Goal: Information Seeking & Learning: Learn about a topic

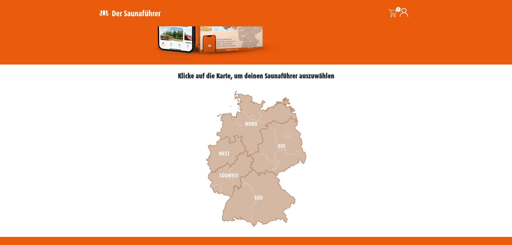
click at [218, 186] on icon at bounding box center [231, 174] width 46 height 46
click at [220, 178] on icon at bounding box center [231, 174] width 46 height 46
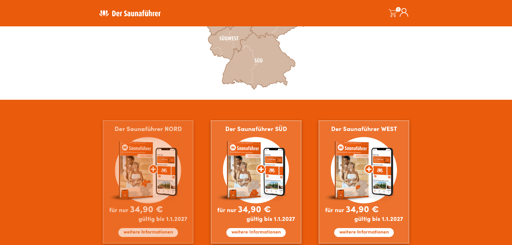
scroll to position [191, 0]
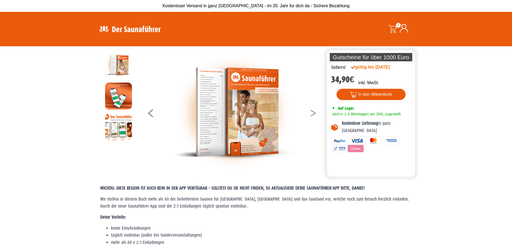
click at [313, 112] on button at bounding box center [316, 113] width 13 height 13
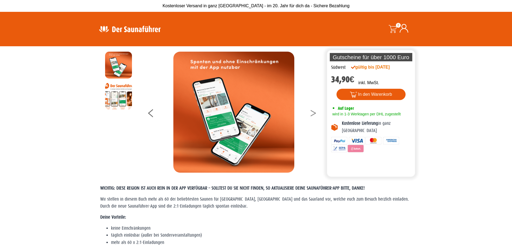
click at [313, 112] on button at bounding box center [316, 113] width 13 height 13
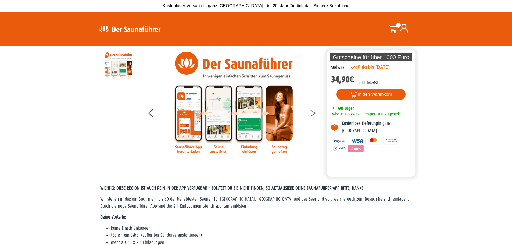
click at [313, 112] on button at bounding box center [316, 113] width 13 height 13
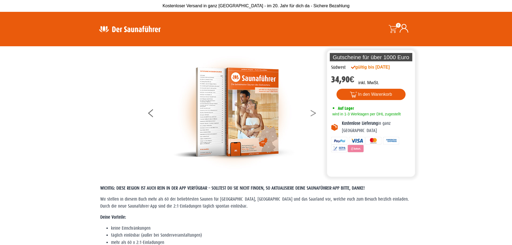
click at [313, 112] on button at bounding box center [316, 113] width 13 height 13
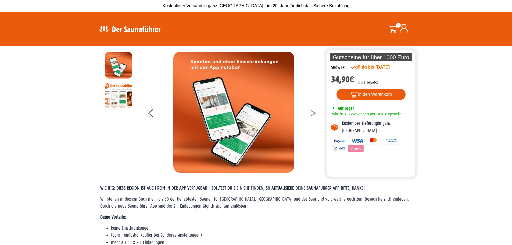
click at [313, 112] on button at bounding box center [316, 113] width 13 height 13
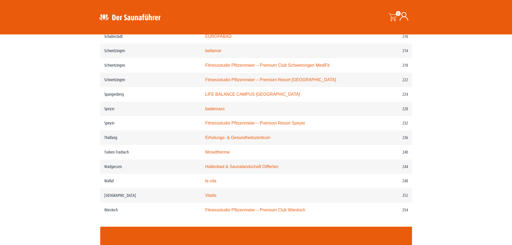
scroll to position [1049, 0]
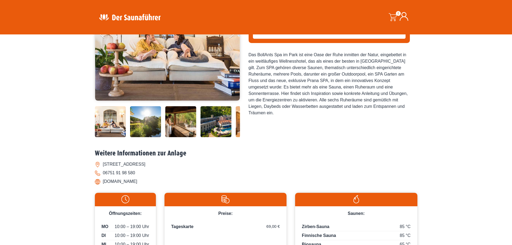
scroll to position [108, 0]
drag, startPoint x: 144, startPoint y: 122, endPoint x: 158, endPoint y: 127, distance: 15.2
click at [144, 122] on img at bounding box center [145, 121] width 31 height 31
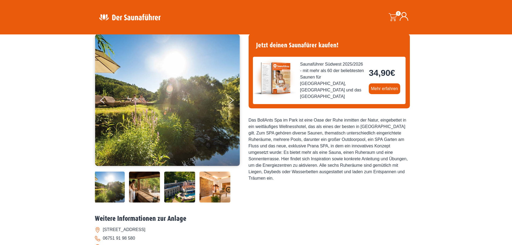
scroll to position [27, 0]
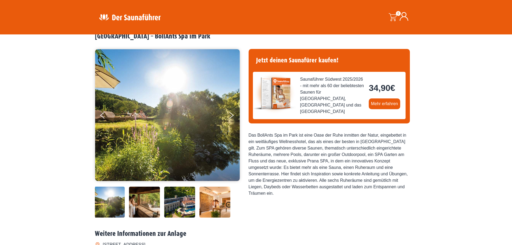
click at [178, 198] on img at bounding box center [179, 202] width 31 height 31
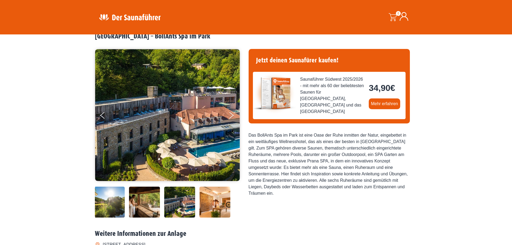
click at [209, 202] on img at bounding box center [215, 202] width 31 height 31
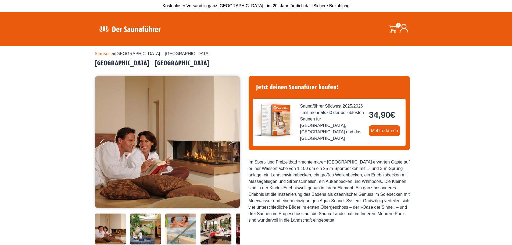
click at [232, 141] on icon "Next" at bounding box center [231, 141] width 5 height 3
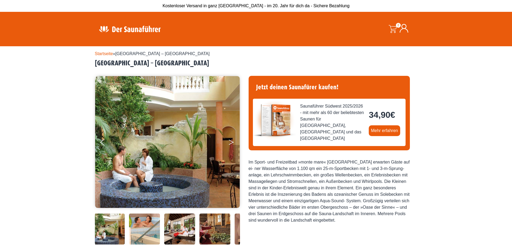
click at [232, 141] on icon "Next" at bounding box center [231, 141] width 5 height 3
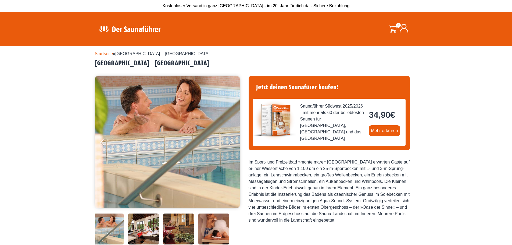
click at [232, 141] on icon "Next" at bounding box center [231, 141] width 5 height 3
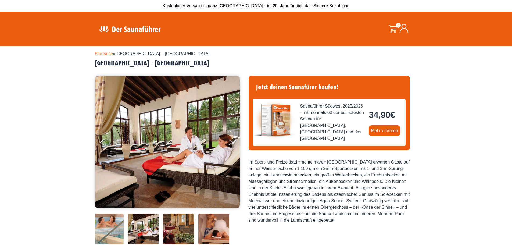
click at [232, 141] on icon "Next" at bounding box center [231, 141] width 5 height 3
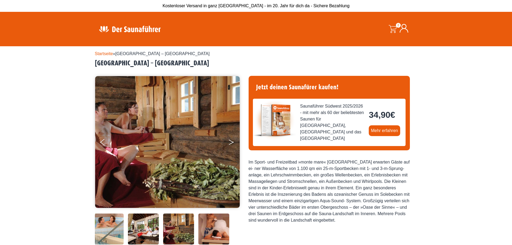
click at [232, 141] on icon "Next" at bounding box center [231, 141] width 5 height 3
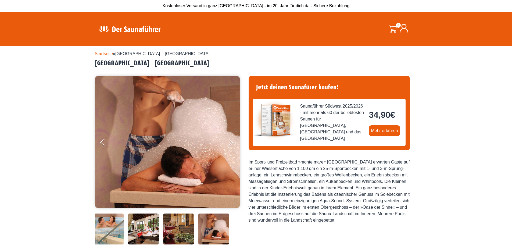
click at [232, 141] on icon "Next" at bounding box center [231, 141] width 5 height 3
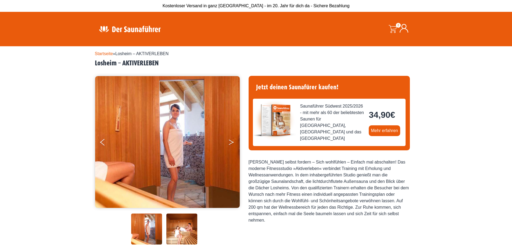
click at [232, 142] on button "Next" at bounding box center [234, 143] width 13 height 13
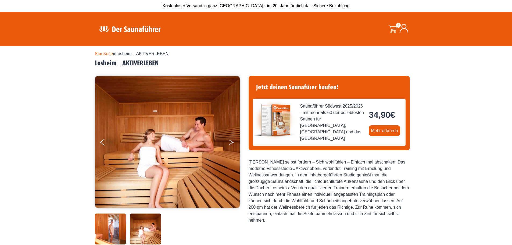
click at [232, 142] on icon "Next" at bounding box center [231, 143] width 5 height 3
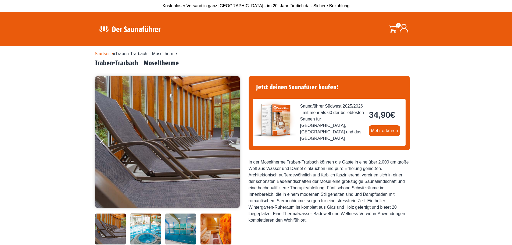
click at [228, 139] on button "Next" at bounding box center [234, 143] width 13 height 13
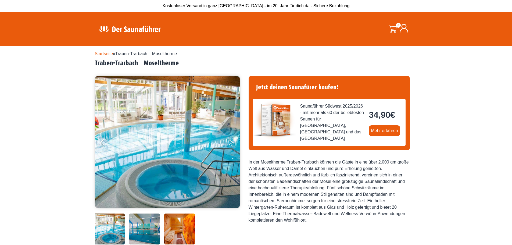
click at [233, 143] on button "Next" at bounding box center [234, 143] width 13 height 13
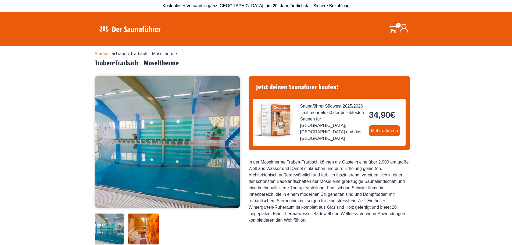
click at [233, 143] on button "Next" at bounding box center [234, 143] width 13 height 13
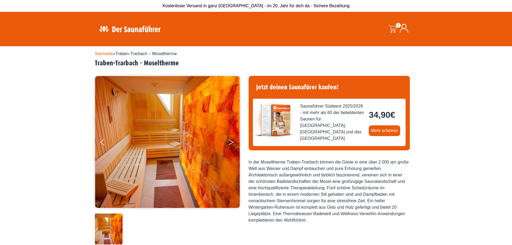
click at [233, 143] on button "Next" at bounding box center [234, 143] width 13 height 13
drag, startPoint x: 233, startPoint y: 142, endPoint x: 232, endPoint y: 133, distance: 8.9
click at [233, 140] on button "Next" at bounding box center [234, 143] width 13 height 13
